Goal: Transaction & Acquisition: Purchase product/service

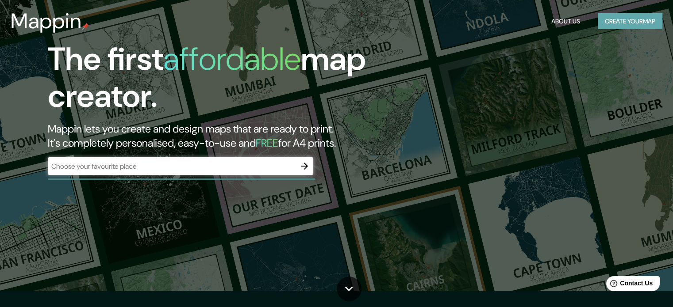
click at [656, 21] on button "Create your map" at bounding box center [630, 21] width 65 height 16
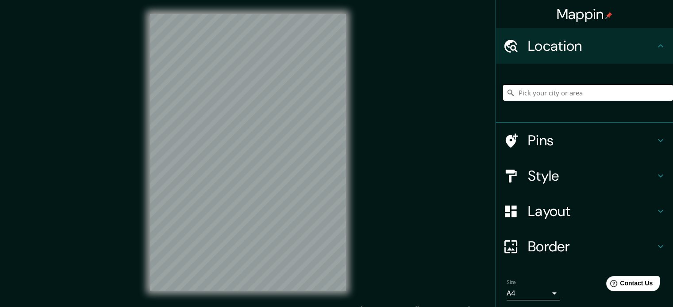
click at [556, 97] on input "Pick your city or area" at bounding box center [588, 93] width 170 height 16
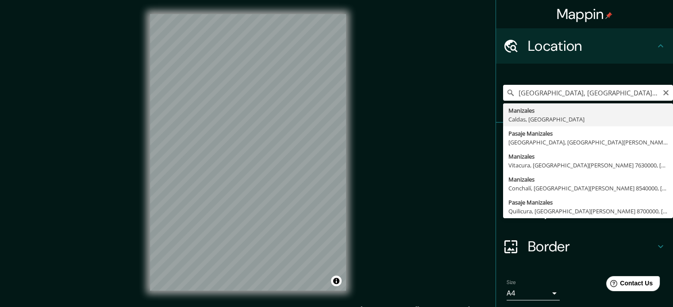
type input "Manizales, Caldas, Colombia"
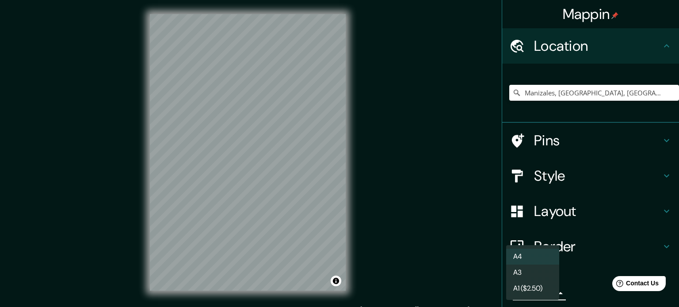
click at [524, 291] on body "Mappin Location Manizales, Caldas, Colombia Pins Style Layout Border Choose a b…" at bounding box center [339, 153] width 679 height 307
click at [533, 263] on li "A4" at bounding box center [532, 257] width 53 height 16
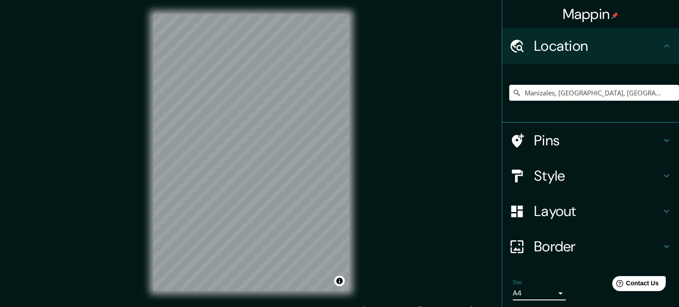
click at [524, 295] on body "Mappin Location Manizales, Caldas, Colombia Pins Style Layout Border Choose a b…" at bounding box center [339, 153] width 679 height 307
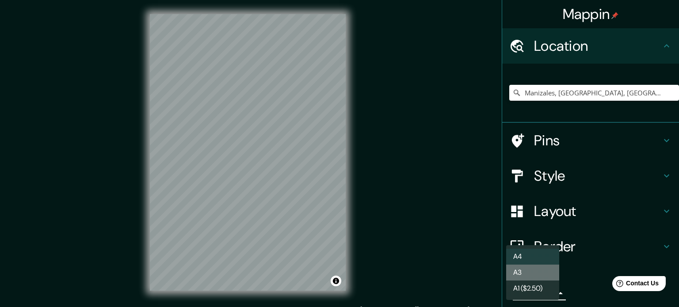
click at [521, 273] on li "A3" at bounding box center [532, 273] width 53 height 16
click at [522, 291] on body "Mappin Location Manizales, Caldas, Colombia Pins Style Layout Border Choose a b…" at bounding box center [339, 153] width 679 height 307
click at [522, 293] on li "A1 ($2.50)" at bounding box center [532, 289] width 53 height 16
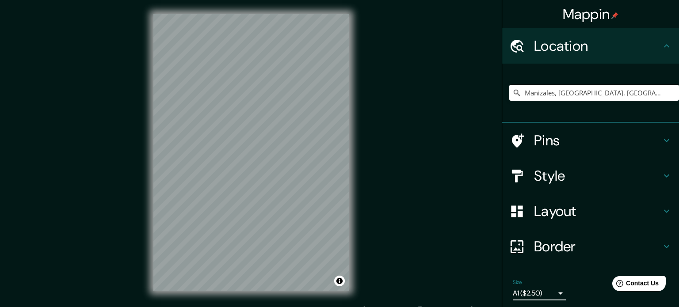
click at [522, 293] on body "Mappin Location Manizales, Caldas, Colombia Pins Style Layout Border Choose a b…" at bounding box center [339, 153] width 679 height 307
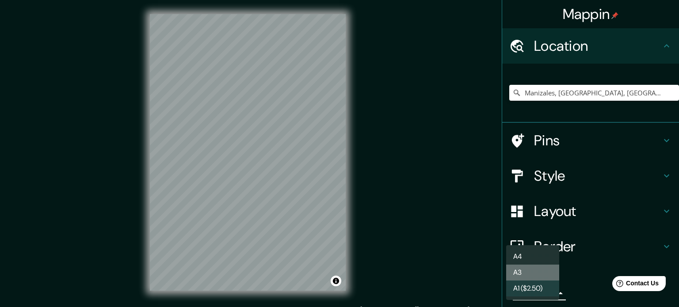
click at [516, 274] on li "A3" at bounding box center [532, 273] width 53 height 16
type input "a4"
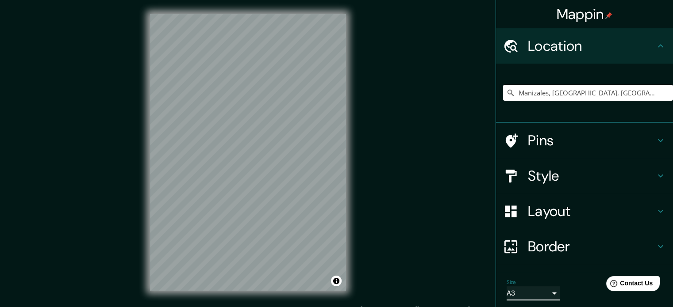
scroll to position [30, 0]
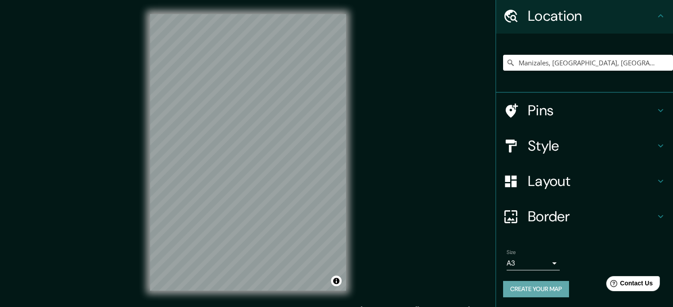
click at [520, 288] on button "Create your map" at bounding box center [536, 289] width 66 height 16
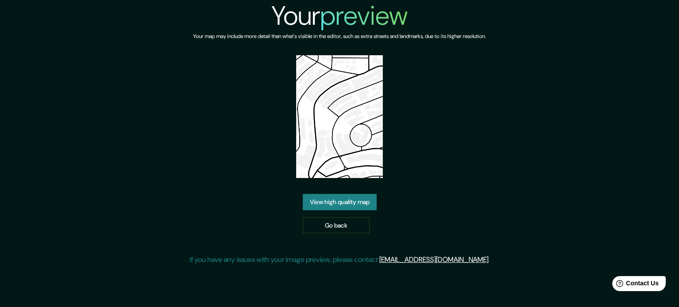
click at [322, 47] on div "Your map may include more detail than what's visible in the editor, such as ext…" at bounding box center [339, 43] width 293 height 23
click at [322, 194] on link "View high quality map" at bounding box center [340, 202] width 74 height 16
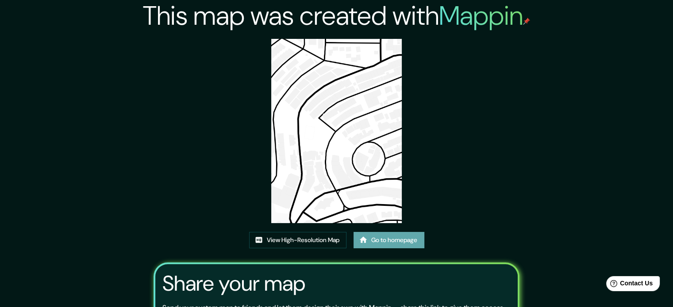
click at [379, 242] on link "Go to homepage" at bounding box center [388, 240] width 71 height 16
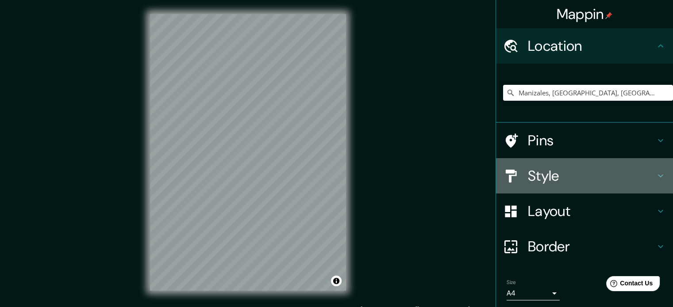
click at [541, 178] on h4 "Style" at bounding box center [591, 176] width 127 height 18
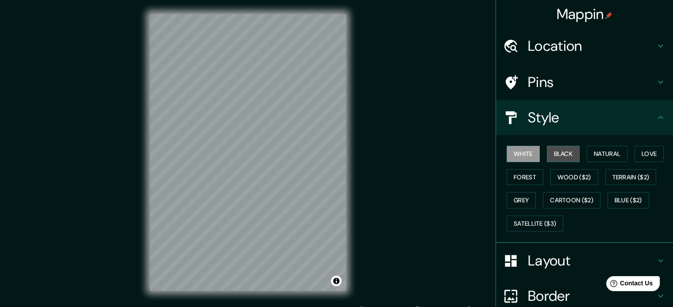
click at [560, 151] on button "Black" at bounding box center [563, 154] width 33 height 16
click at [506, 158] on button "White" at bounding box center [522, 154] width 33 height 16
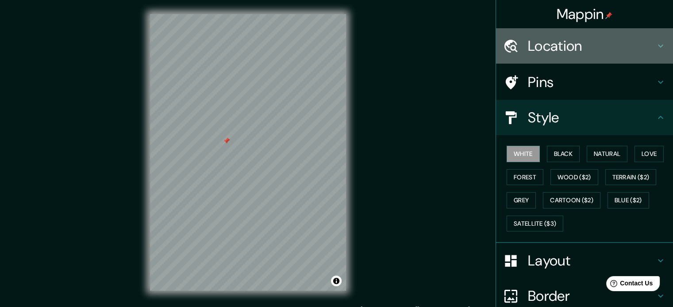
click at [554, 38] on h4 "Location" at bounding box center [591, 46] width 127 height 18
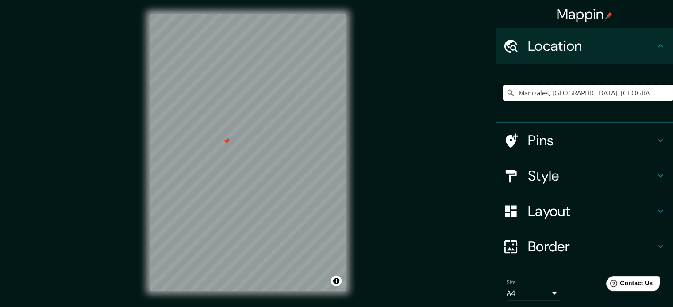
click at [558, 90] on input "Manizales, Caldas, Colombia" at bounding box center [588, 93] width 170 height 16
click at [602, 91] on input "Manizales, Caldas, Colombia" at bounding box center [588, 93] width 170 height 16
click at [520, 90] on input "Manizales, Caldas, Colombia" at bounding box center [588, 93] width 170 height 16
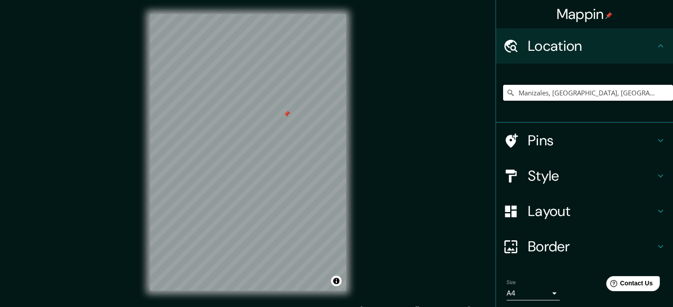
drag, startPoint x: 622, startPoint y: 88, endPoint x: 542, endPoint y: 96, distance: 80.1
click at [542, 96] on input "Manizales, Caldas, Colombia" at bounding box center [588, 93] width 170 height 16
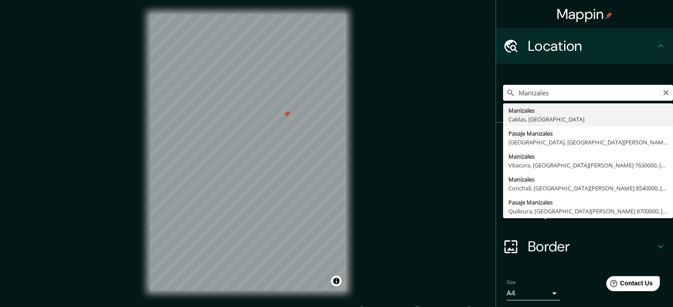
type input "Manizales, Caldas, Colombia"
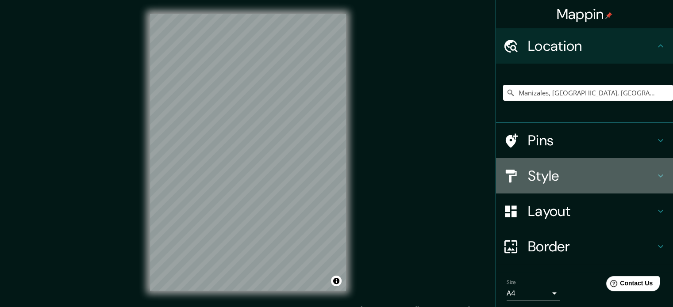
click at [540, 177] on h4 "Style" at bounding box center [591, 176] width 127 height 18
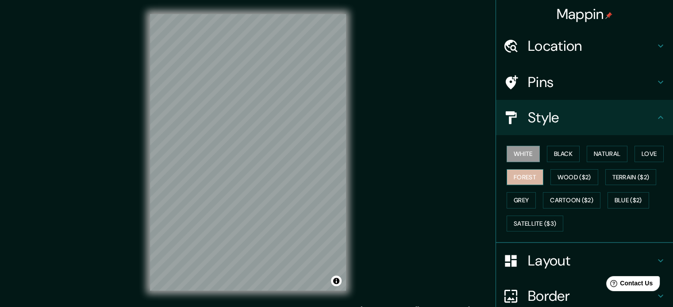
click at [526, 176] on button "Forest" at bounding box center [524, 177] width 37 height 16
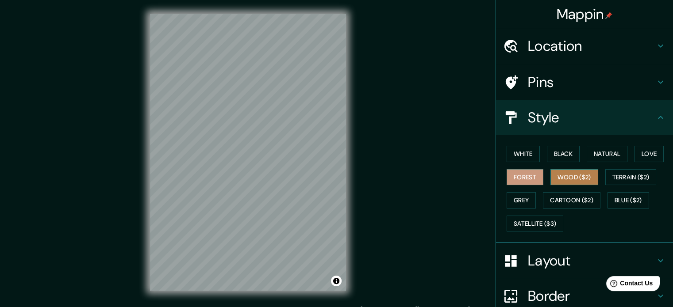
click at [557, 177] on button "Wood ($2)" at bounding box center [574, 177] width 48 height 16
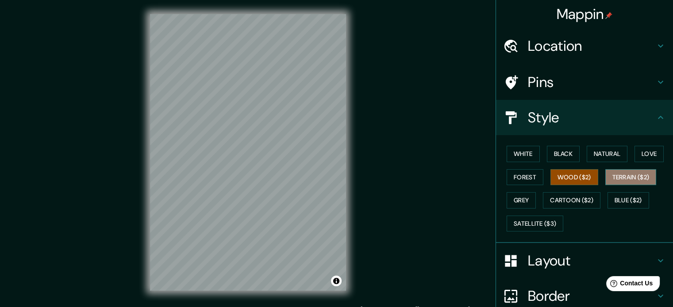
click at [612, 177] on button "Terrain ($2)" at bounding box center [630, 177] width 51 height 16
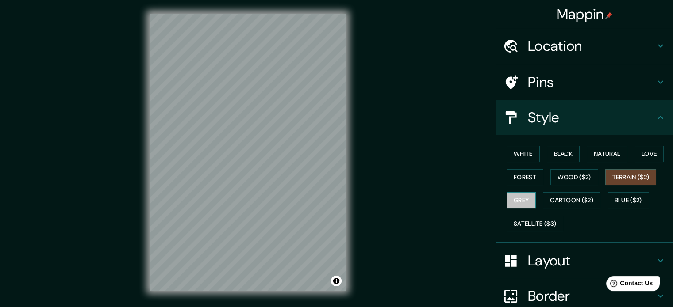
click at [518, 203] on button "Grey" at bounding box center [520, 200] width 29 height 16
click at [639, 156] on button "Love" at bounding box center [648, 154] width 29 height 16
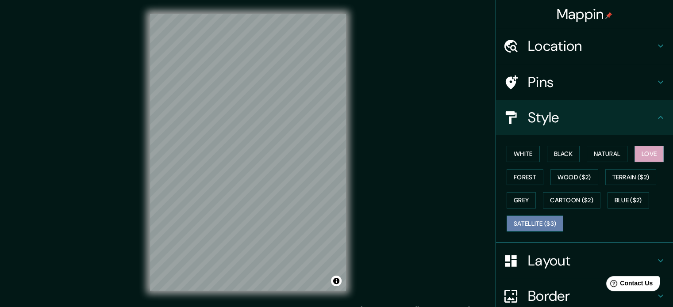
click at [511, 219] on button "Satellite ($3)" at bounding box center [534, 224] width 57 height 16
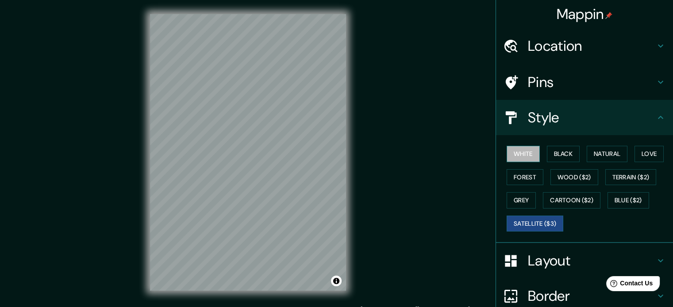
click at [514, 149] on button "White" at bounding box center [522, 154] width 33 height 16
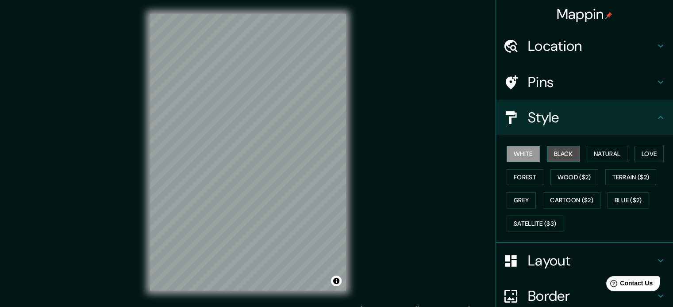
click at [547, 152] on button "Black" at bounding box center [563, 154] width 33 height 16
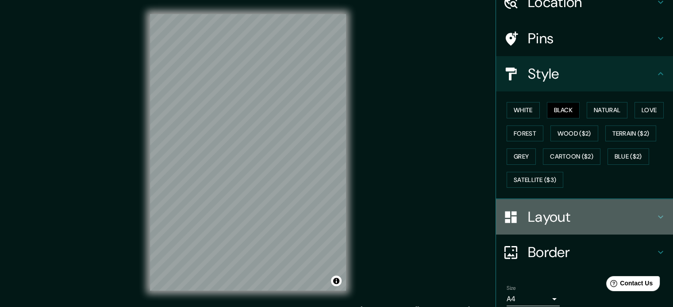
click at [568, 214] on h4 "Layout" at bounding box center [591, 217] width 127 height 18
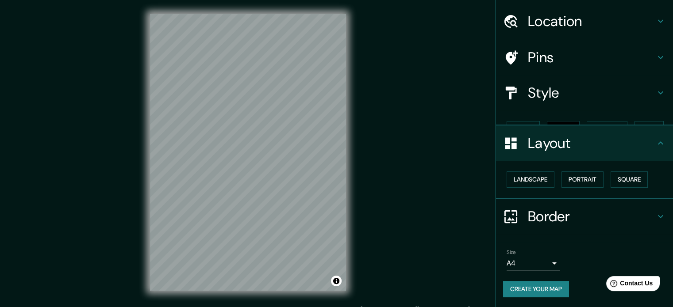
scroll to position [10, 0]
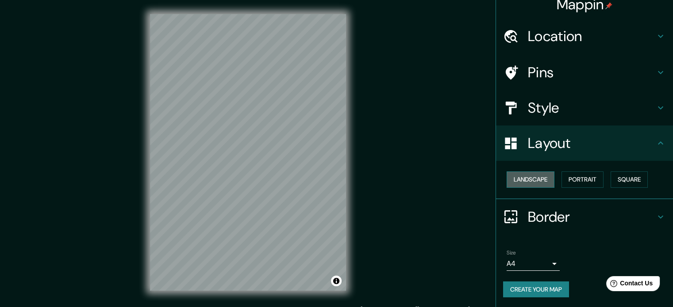
click at [537, 181] on button "Landscape" at bounding box center [530, 180] width 48 height 16
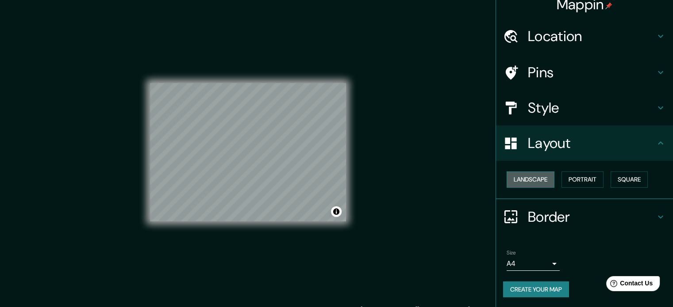
click at [537, 181] on button "Landscape" at bounding box center [530, 180] width 48 height 16
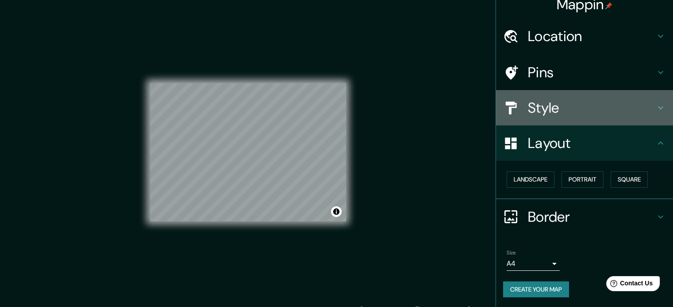
click at [540, 109] on h4 "Style" at bounding box center [591, 108] width 127 height 18
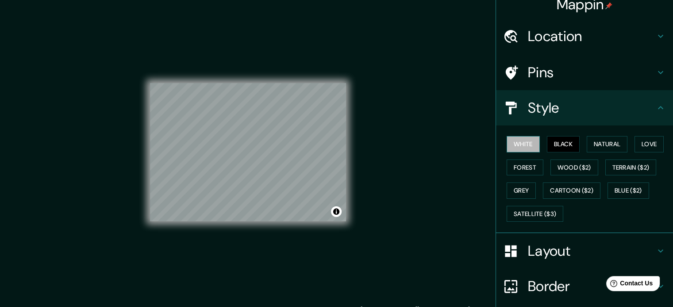
click at [511, 145] on button "White" at bounding box center [522, 144] width 33 height 16
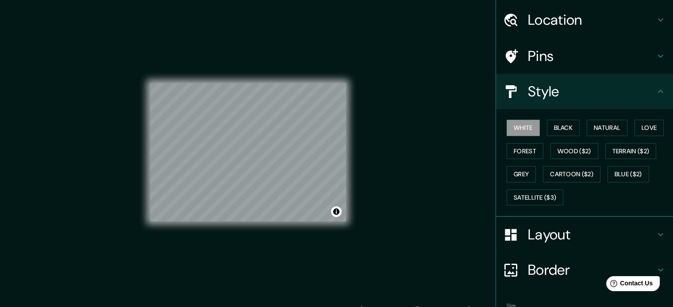
scroll to position [29, 0]
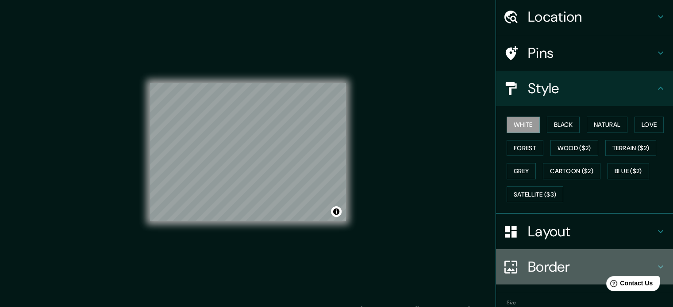
click at [554, 265] on h4 "Border" at bounding box center [591, 267] width 127 height 18
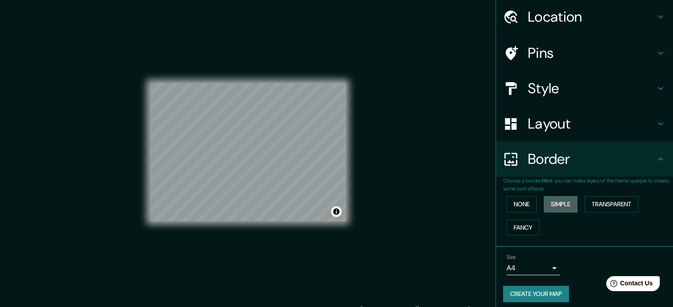
click at [545, 209] on button "Simple" at bounding box center [561, 204] width 34 height 16
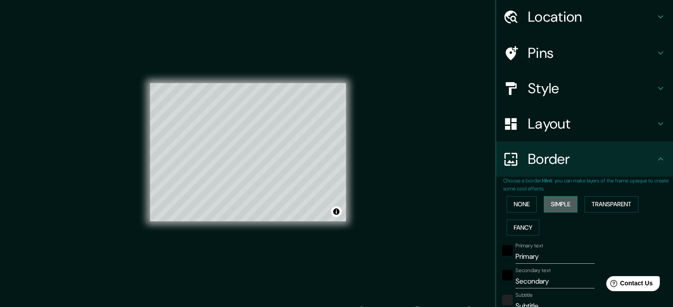
click at [545, 209] on button "Simple" at bounding box center [561, 204] width 34 height 16
type input "177"
type input "35"
click at [610, 207] on button "Transparent" at bounding box center [611, 204] width 54 height 16
click at [523, 222] on button "Fancy" at bounding box center [522, 228] width 33 height 16
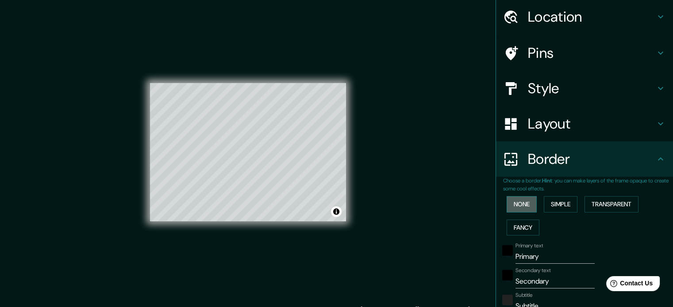
click at [516, 203] on button "None" at bounding box center [521, 204] width 30 height 16
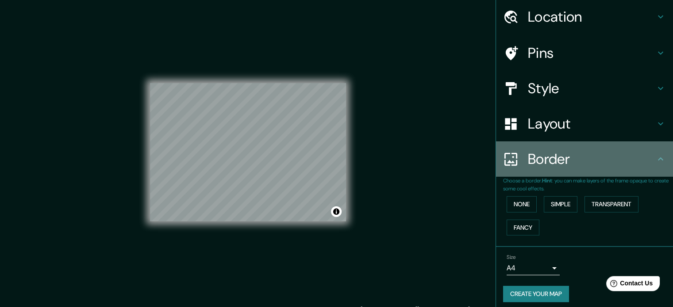
click at [576, 151] on h4 "Border" at bounding box center [591, 159] width 127 height 18
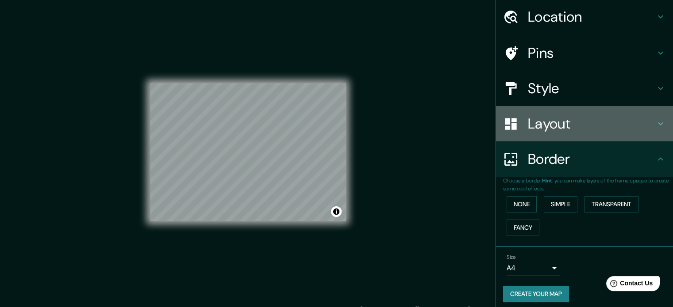
click at [598, 114] on div "Layout" at bounding box center [584, 123] width 177 height 35
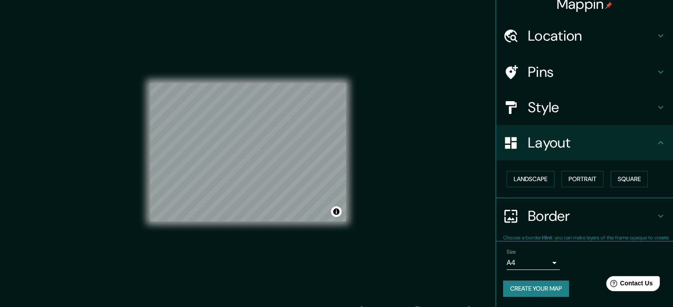
scroll to position [10, 0]
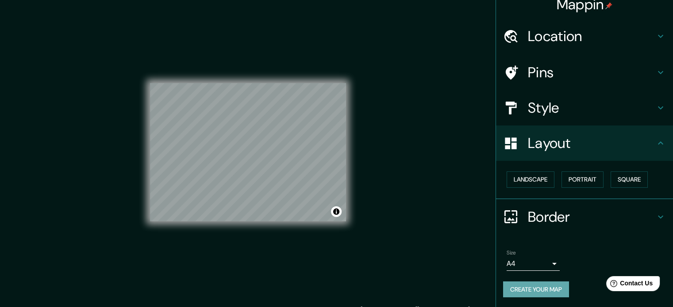
click at [535, 290] on button "Create your map" at bounding box center [536, 290] width 66 height 16
click at [529, 291] on button "Create your map" at bounding box center [536, 290] width 66 height 16
click at [545, 290] on div "Create your map" at bounding box center [584, 290] width 163 height 16
click at [545, 289] on button "Create your map" at bounding box center [536, 290] width 66 height 16
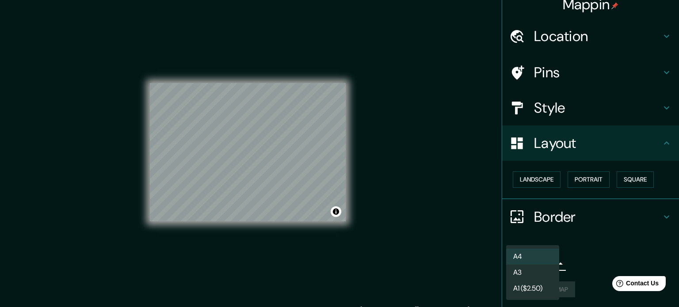
click at [531, 262] on body "Mappin Location Manizales, Caldas, Colombia Pins Style Layout Landscape Portrai…" at bounding box center [339, 153] width 679 height 307
click at [564, 270] on div at bounding box center [339, 153] width 679 height 307
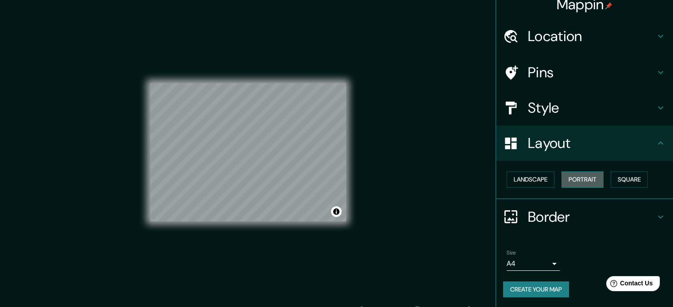
click at [568, 179] on button "Portrait" at bounding box center [582, 180] width 42 height 16
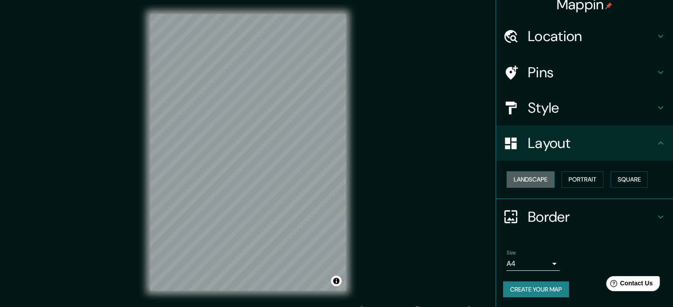
click at [532, 180] on button "Landscape" at bounding box center [530, 180] width 48 height 16
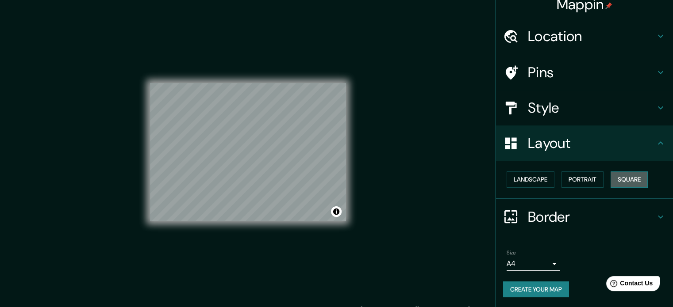
click at [636, 182] on button "Square" at bounding box center [628, 180] width 37 height 16
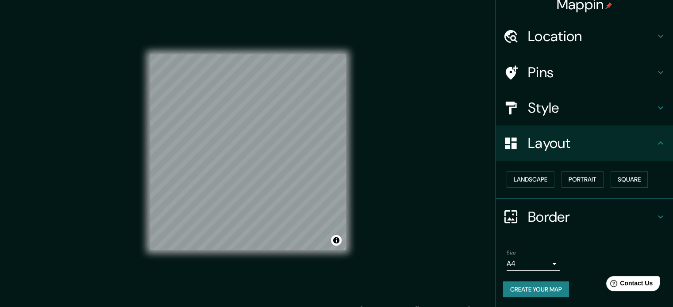
click at [528, 297] on div "Size A4 single Create your map" at bounding box center [584, 275] width 163 height 59
click at [526, 291] on button "Create your map" at bounding box center [536, 290] width 66 height 16
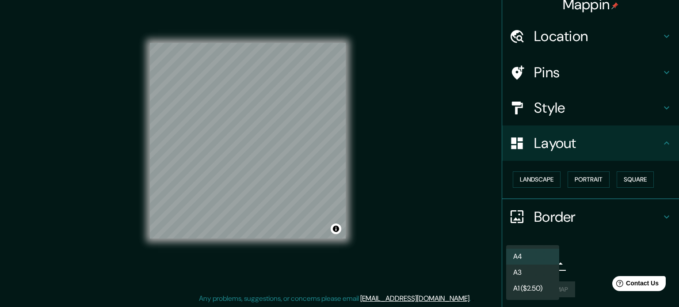
click at [518, 266] on body "Mappin Location Manizales, Caldas, Colombia Pins Style Layout Landscape Portrai…" at bounding box center [339, 141] width 679 height 307
click at [523, 272] on li "A3" at bounding box center [532, 273] width 53 height 16
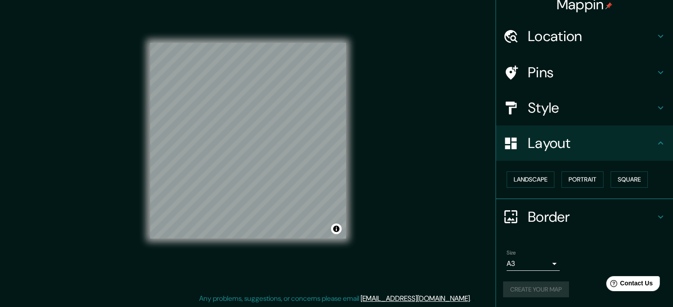
click at [587, 257] on div "Size A3 single" at bounding box center [584, 260] width 163 height 28
click at [552, 291] on button "Create your map" at bounding box center [536, 290] width 66 height 16
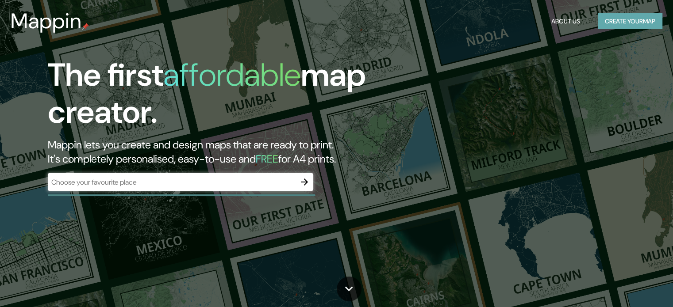
click at [616, 24] on button "Create your map" at bounding box center [630, 21] width 65 height 16
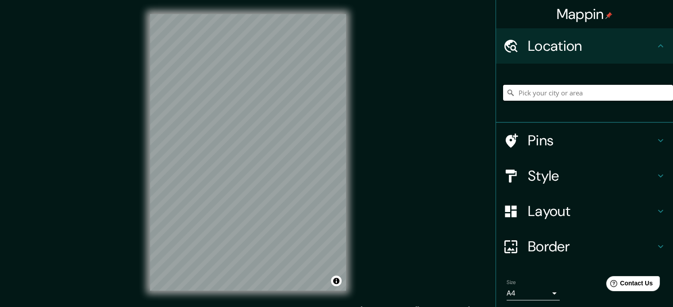
click at [523, 97] on input "Pick your city or area" at bounding box center [588, 93] width 170 height 16
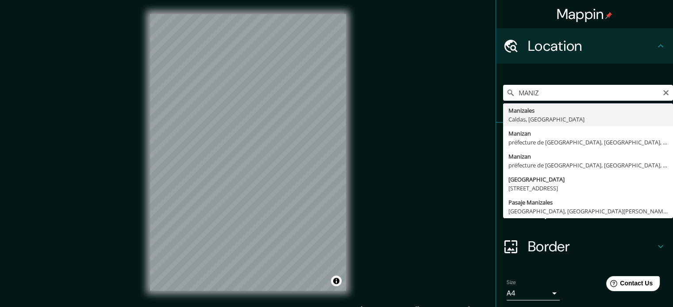
type input "Manizales, [GEOGRAPHIC_DATA], [GEOGRAPHIC_DATA]"
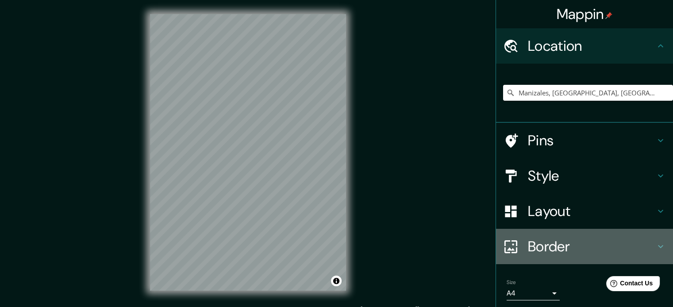
click at [589, 245] on h4 "Border" at bounding box center [591, 247] width 127 height 18
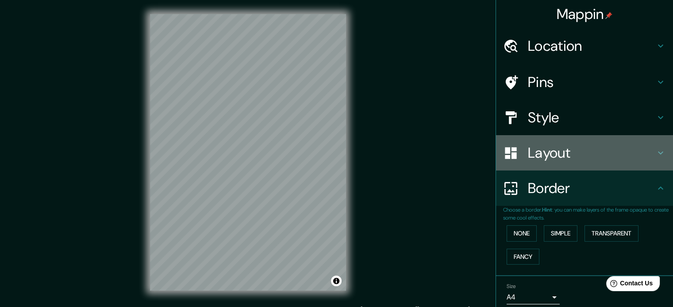
click at [575, 157] on h4 "Layout" at bounding box center [591, 153] width 127 height 18
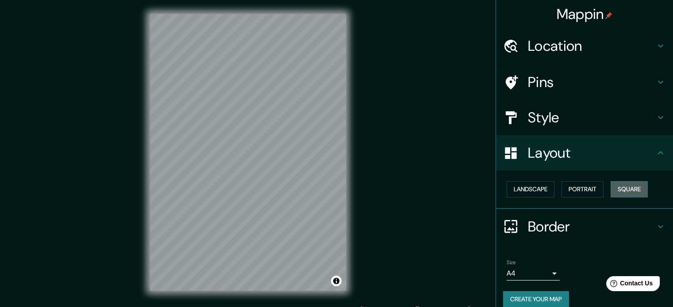
click at [619, 186] on button "Square" at bounding box center [628, 189] width 37 height 16
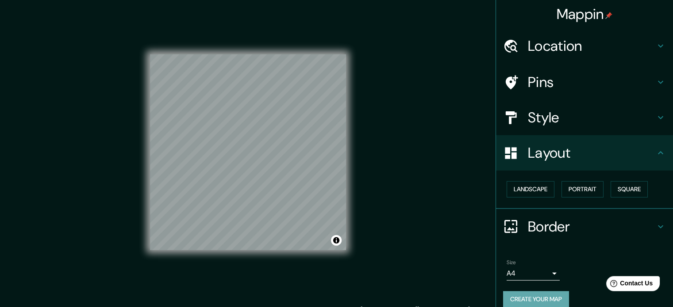
click at [550, 301] on button "Create your map" at bounding box center [536, 300] width 66 height 16
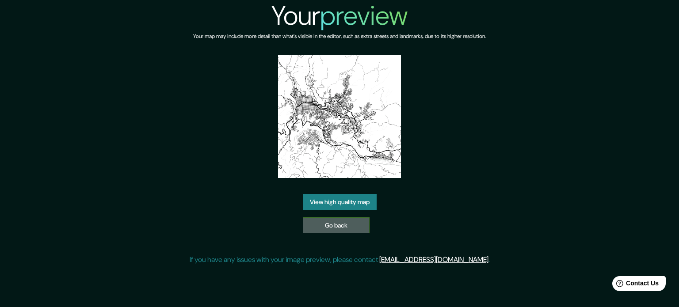
click at [307, 226] on link "Go back" at bounding box center [336, 226] width 67 height 16
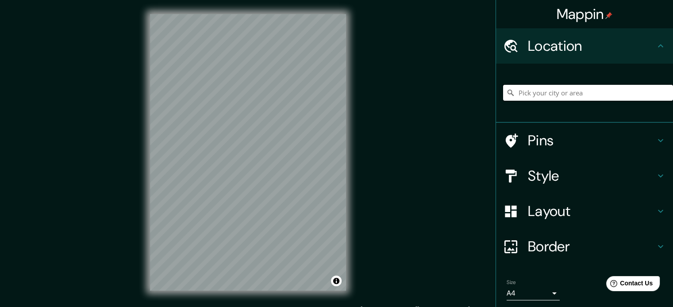
click at [522, 90] on input "Pick your city or area" at bounding box center [588, 93] width 170 height 16
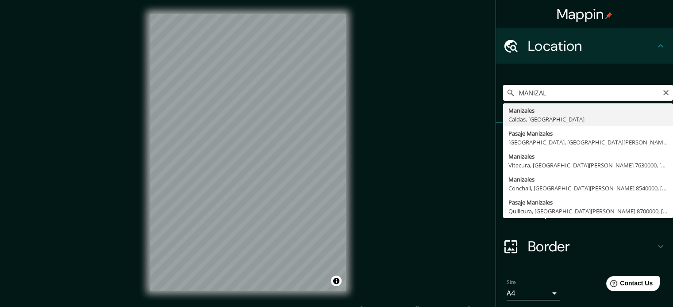
type input "Manizales, [GEOGRAPHIC_DATA], [GEOGRAPHIC_DATA]"
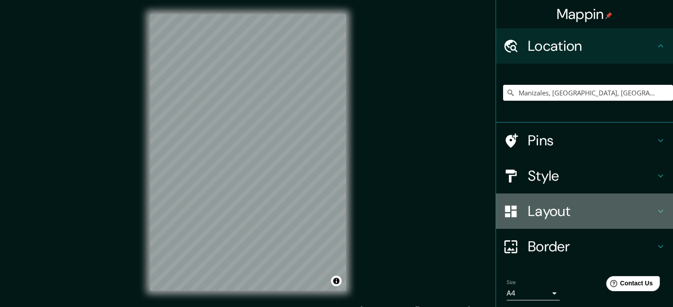
click at [559, 221] on div "Layout" at bounding box center [584, 211] width 177 height 35
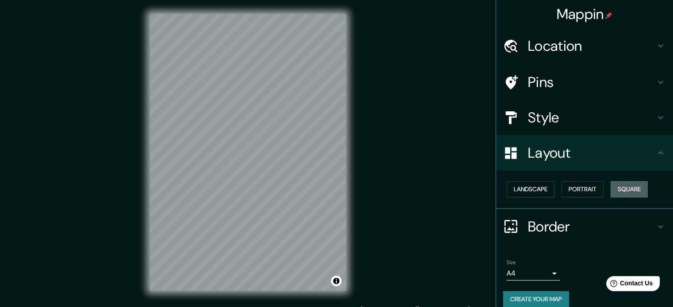
click at [626, 190] on button "Square" at bounding box center [628, 189] width 37 height 16
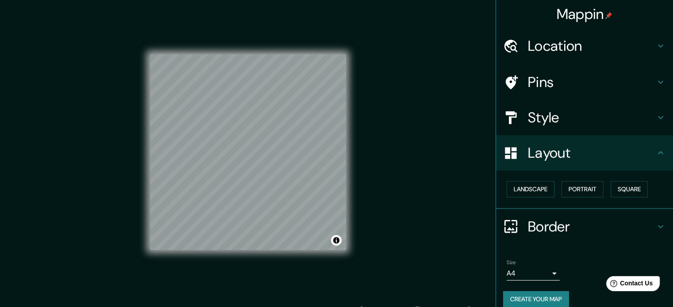
click at [400, 209] on div "Mappin Location Manizales, Caldas, Colombia Pins Style Layout Landscape Portrai…" at bounding box center [336, 159] width 673 height 319
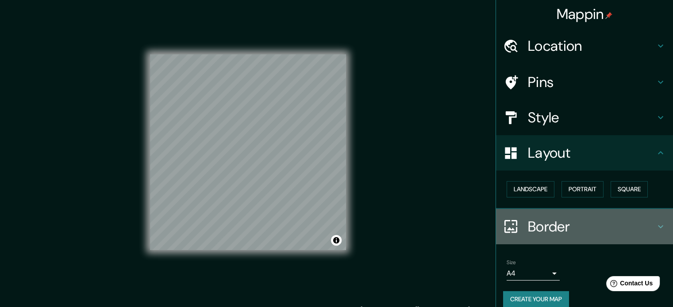
click at [535, 223] on h4 "Border" at bounding box center [591, 227] width 127 height 18
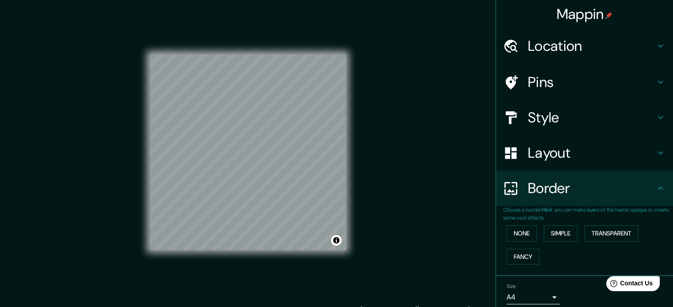
scroll to position [34, 0]
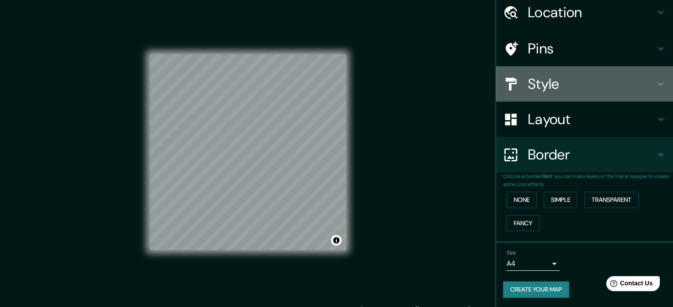
click at [528, 77] on h4 "Style" at bounding box center [591, 84] width 127 height 18
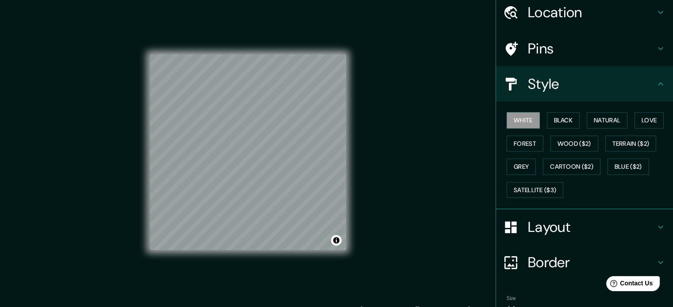
click at [467, 273] on div "Mappin Location Manizales, Caldas, Colombia Pins Style White Black Natural Love…" at bounding box center [336, 159] width 673 height 319
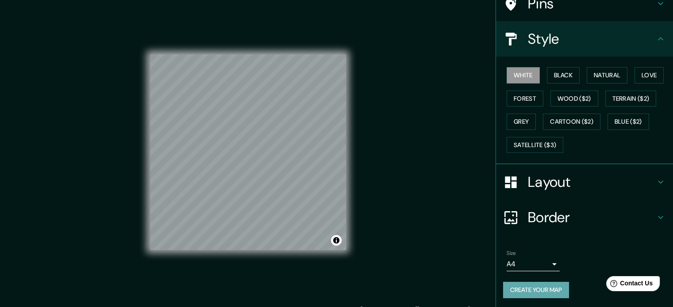
click at [530, 286] on button "Create your map" at bounding box center [536, 290] width 66 height 16
